Goal: Task Accomplishment & Management: Use online tool/utility

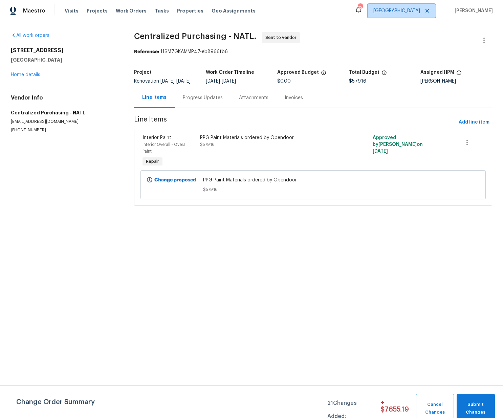
click at [419, 8] on span "[GEOGRAPHIC_DATA]" at bounding box center [397, 10] width 47 height 7
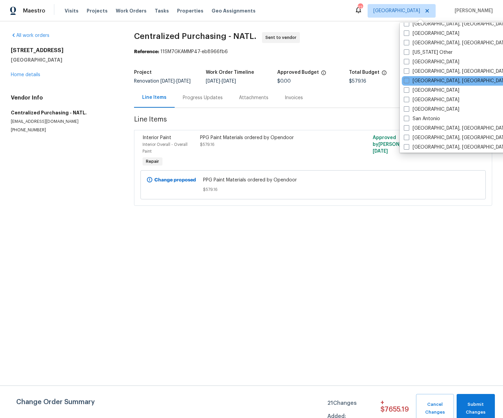
scroll to position [840, 0]
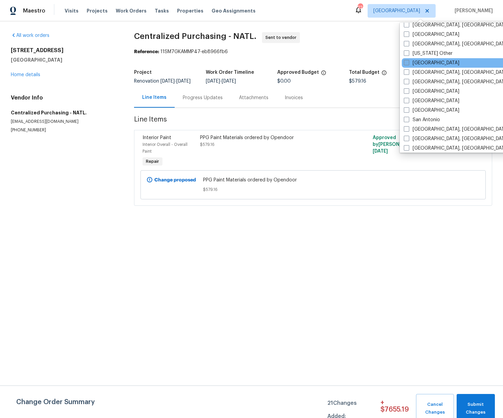
click at [417, 65] on label "[GEOGRAPHIC_DATA]" at bounding box center [432, 63] width 56 height 7
click at [409, 64] on input "[GEOGRAPHIC_DATA]" at bounding box center [406, 62] width 4 height 4
checkbox input "true"
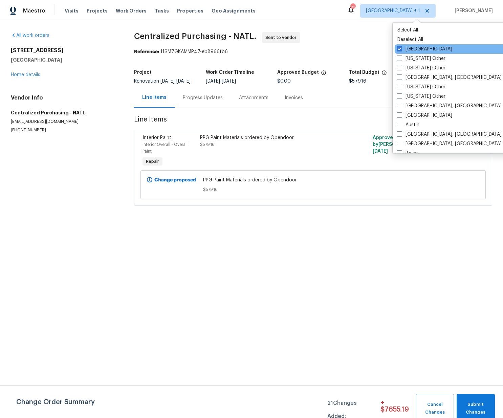
click at [407, 47] on label "[GEOGRAPHIC_DATA]" at bounding box center [425, 49] width 56 height 7
click at [401, 47] on input "[GEOGRAPHIC_DATA]" at bounding box center [399, 48] width 4 height 4
checkbox input "false"
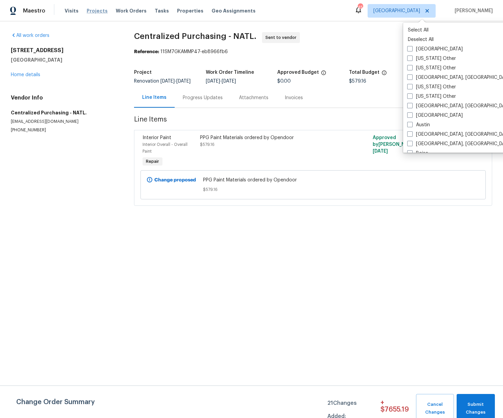
click at [101, 12] on span "Projects" at bounding box center [97, 10] width 21 height 7
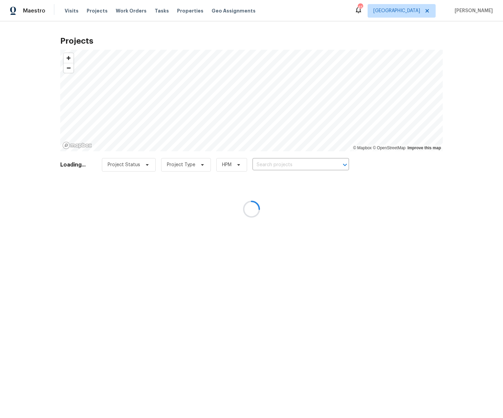
click at [282, 166] on div at bounding box center [251, 209] width 503 height 418
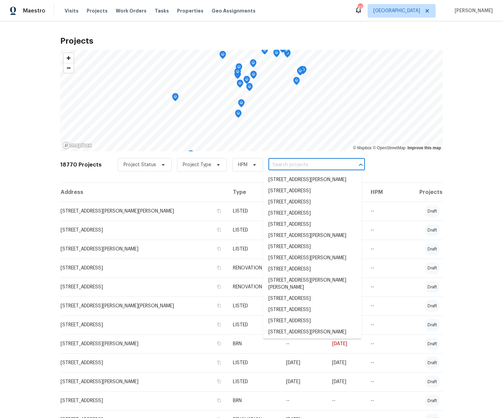
click at [287, 163] on input "text" at bounding box center [308, 165] width 78 height 11
paste input "[STREET_ADDRESS]"
type input "[STREET_ADDRESS]"
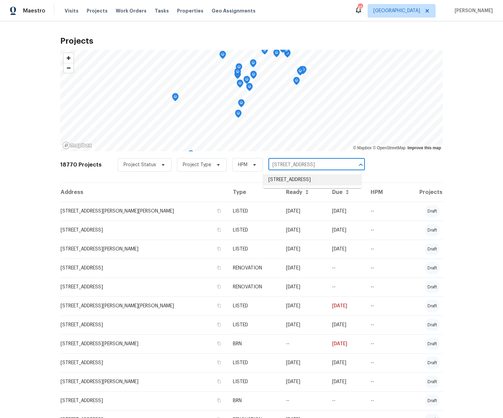
click at [287, 179] on li "[STREET_ADDRESS]" at bounding box center [312, 179] width 99 height 11
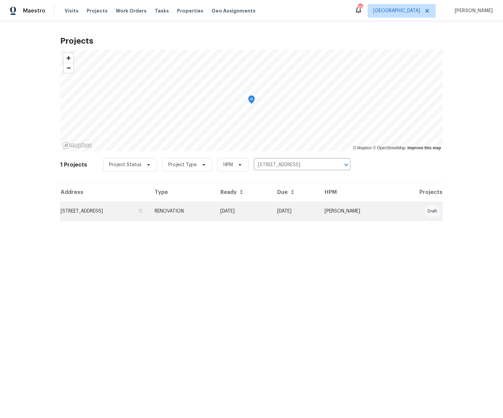
click at [215, 208] on td "RENOVATION" at bounding box center [182, 211] width 66 height 19
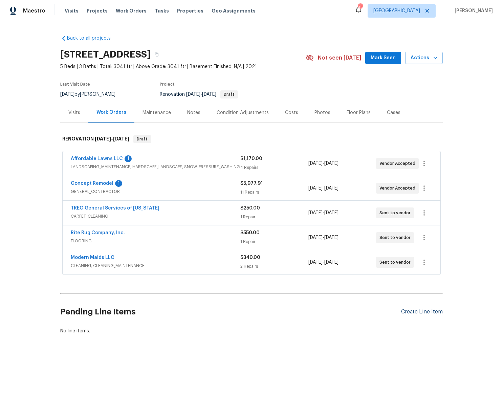
click at [412, 313] on div "Create Line Item" at bounding box center [422, 312] width 42 height 6
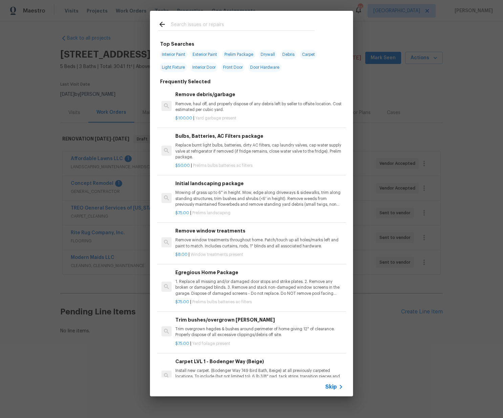
click at [207, 24] on input "text" at bounding box center [243, 25] width 144 height 10
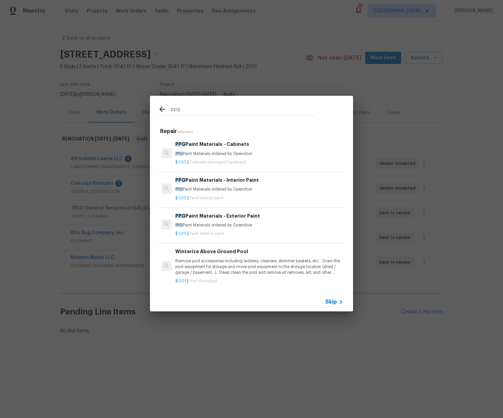
type input "ppg"
click at [212, 191] on p "PPG Paint Materials ordered by Opendoor" at bounding box center [260, 190] width 168 height 6
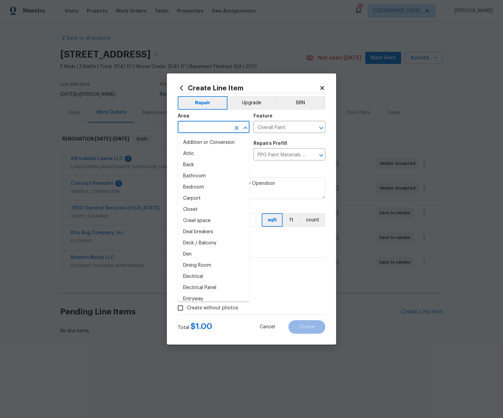
click at [224, 128] on input "text" at bounding box center [204, 128] width 53 height 11
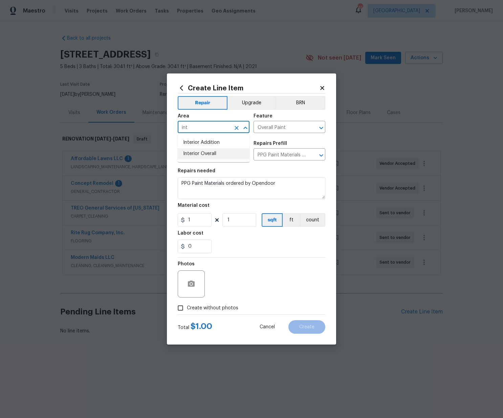
click at [219, 149] on li "Interior Overall" at bounding box center [214, 153] width 72 height 11
type input "Interior Overall"
drag, startPoint x: 190, startPoint y: 225, endPoint x: 170, endPoint y: 222, distance: 20.9
click at [172, 222] on div "Create Line Item Repair Upgrade BRN Area Interior Overall ​ Feature Overall Pai…" at bounding box center [251, 209] width 169 height 271
paste input "232.04"
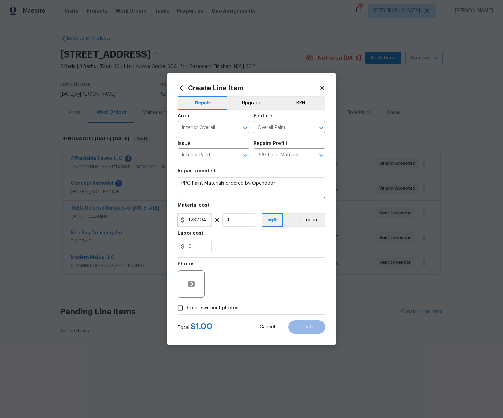
type input "1232.04"
drag, startPoint x: 213, startPoint y: 306, endPoint x: 217, endPoint y: 303, distance: 5.6
click at [213, 306] on span "Create without photos" at bounding box center [212, 308] width 51 height 7
click at [187, 306] on input "Create without photos" at bounding box center [180, 308] width 13 height 13
checkbox input "true"
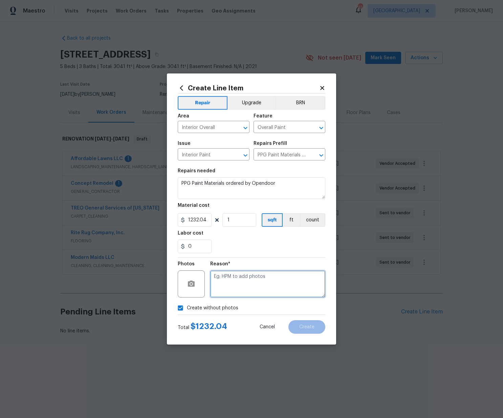
click at [232, 281] on textarea at bounding box center [267, 284] width 115 height 27
type textarea "N/A"
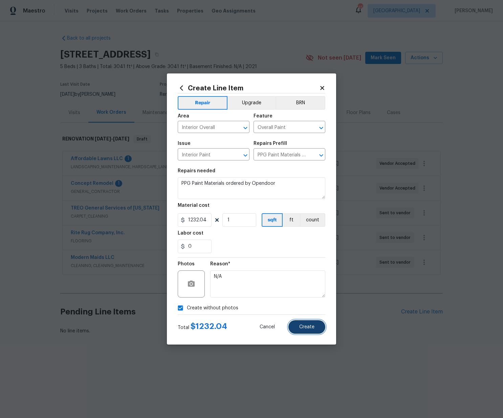
click at [317, 328] on button "Create" at bounding box center [307, 328] width 37 height 14
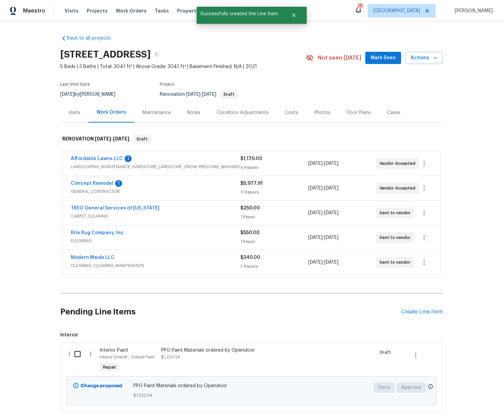
click at [68, 354] on div "( )" at bounding box center [82, 360] width 31 height 31
click at [75, 355] on input "checkbox" at bounding box center [79, 354] width 19 height 14
checkbox input "true"
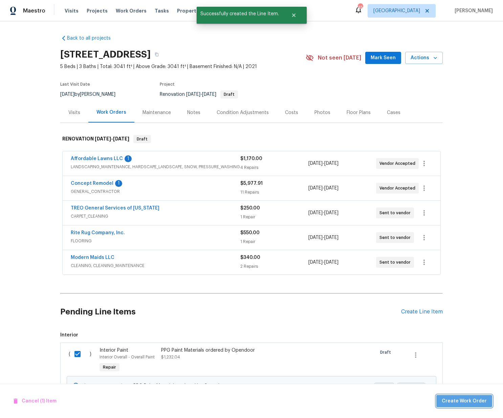
click at [480, 403] on span "Create Work Order" at bounding box center [464, 401] width 45 height 8
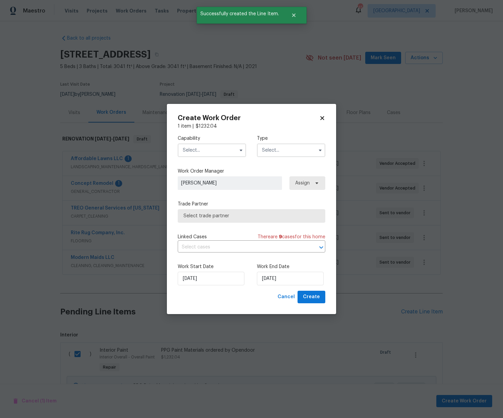
drag, startPoint x: 221, startPoint y: 149, endPoint x: 228, endPoint y: 154, distance: 8.6
click at [221, 149] on input "text" at bounding box center [212, 151] width 68 height 14
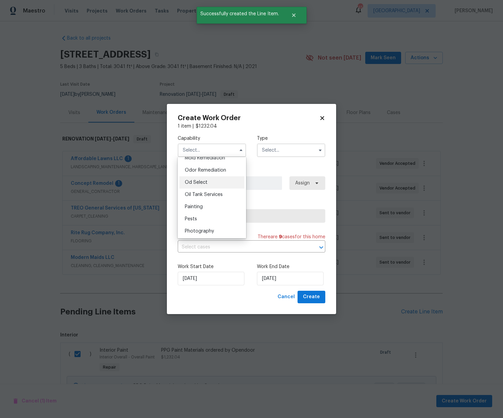
scroll to position [535, 0]
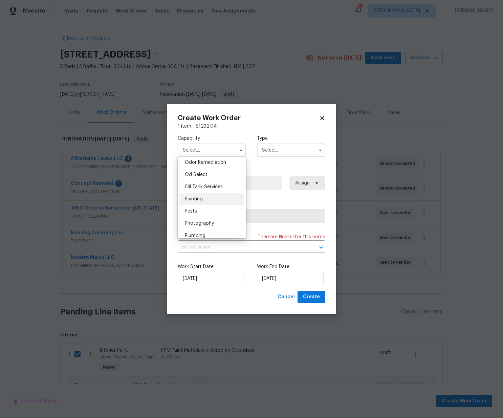
drag, startPoint x: 203, startPoint y: 201, endPoint x: 207, endPoint y: 199, distance: 4.0
click at [203, 201] on div "Painting" at bounding box center [212, 199] width 65 height 12
type input "Painting"
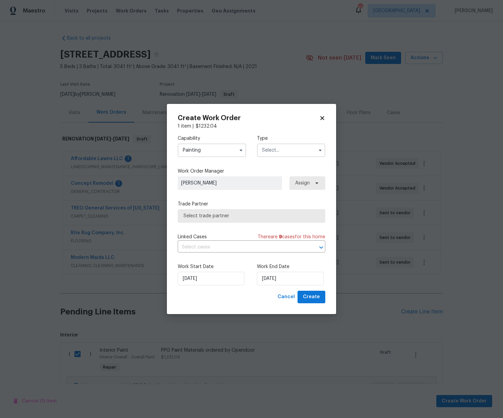
click at [273, 147] on input "text" at bounding box center [291, 151] width 68 height 14
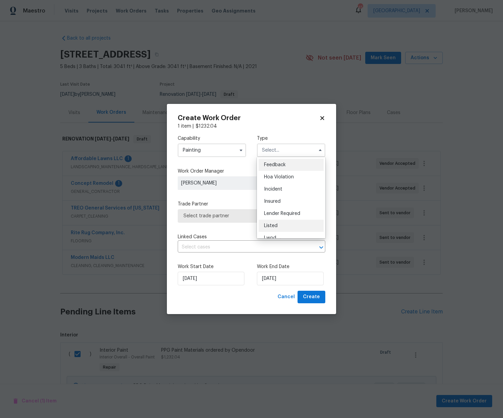
scroll to position [81, 0]
click at [285, 193] on span "Renovation" at bounding box center [276, 194] width 25 height 5
type input "Renovation"
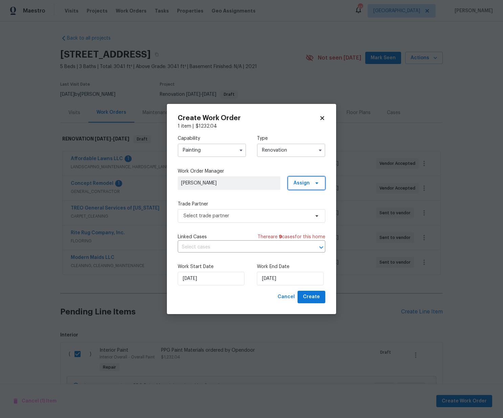
click at [299, 181] on span "Assign" at bounding box center [302, 183] width 16 height 7
click at [298, 211] on div "Assign to me" at bounding box center [307, 212] width 29 height 7
click at [234, 224] on div "Capability Painting Type Renovation Work Order Manager [PERSON_NAME] Assign Tra…" at bounding box center [252, 210] width 148 height 161
click at [233, 219] on span "Select trade partner" at bounding box center [247, 216] width 126 height 7
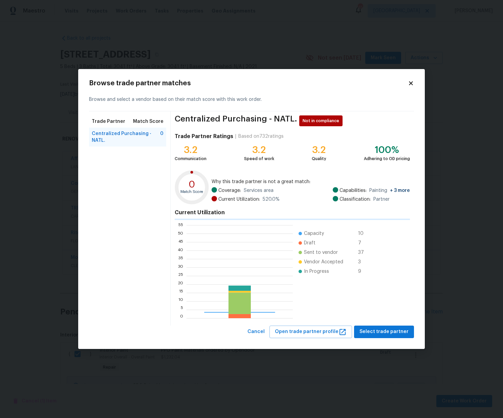
scroll to position [95, 106]
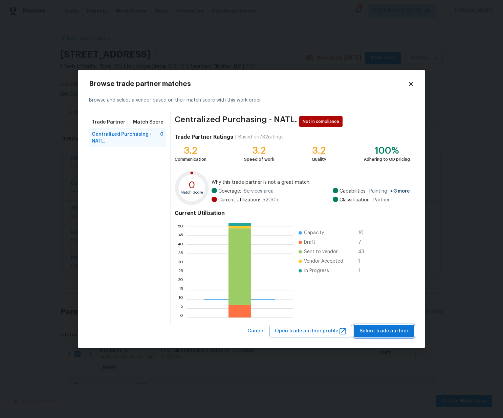
click at [371, 334] on span "Select trade partner" at bounding box center [384, 331] width 49 height 8
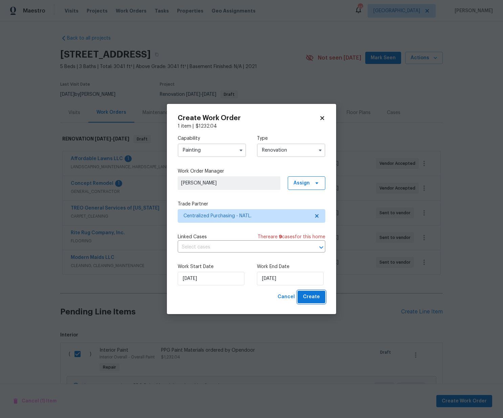
click at [319, 297] on span "Create" at bounding box center [311, 297] width 17 height 8
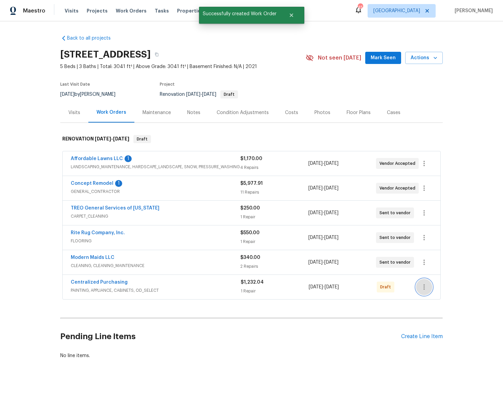
click at [423, 286] on icon "button" at bounding box center [424, 287] width 8 height 8
drag, startPoint x: 429, startPoint y: 288, endPoint x: 394, endPoint y: 286, distance: 34.9
click at [429, 288] on li "Send to Vendor" at bounding box center [452, 287] width 73 height 11
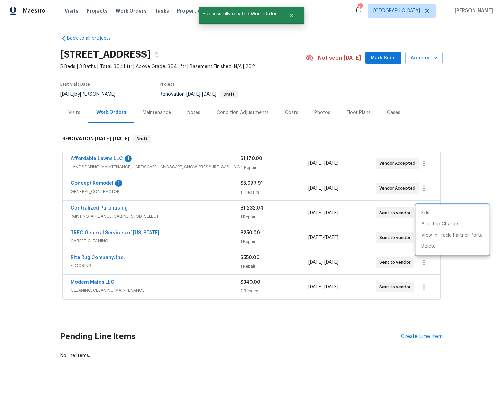
drag, startPoint x: 101, startPoint y: 228, endPoint x: 96, endPoint y: 214, distance: 15.4
click at [100, 227] on div at bounding box center [251, 209] width 503 height 418
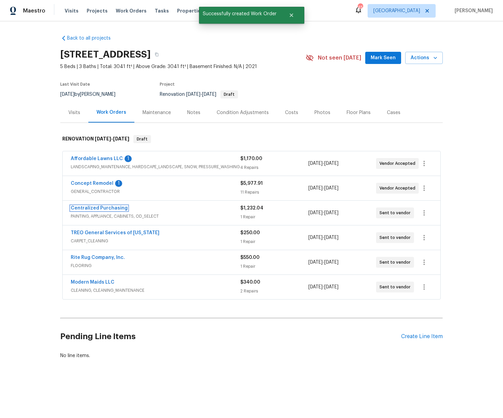
click at [96, 208] on link "Centralized Purchasing" at bounding box center [99, 208] width 57 height 5
